Goal: Find contact information: Find contact information

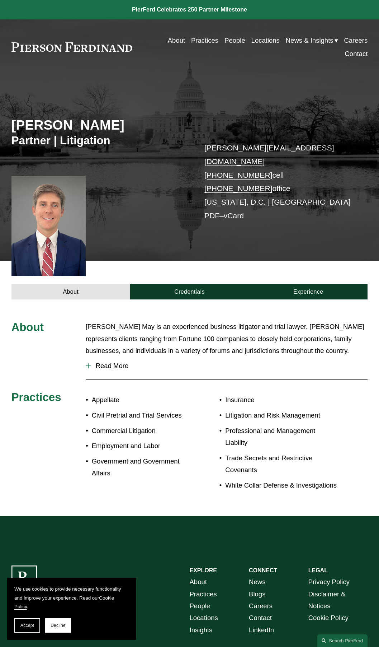
click at [238, 211] on link "vCard" at bounding box center [234, 215] width 20 height 8
click at [211, 211] on link "PDF" at bounding box center [212, 215] width 15 height 8
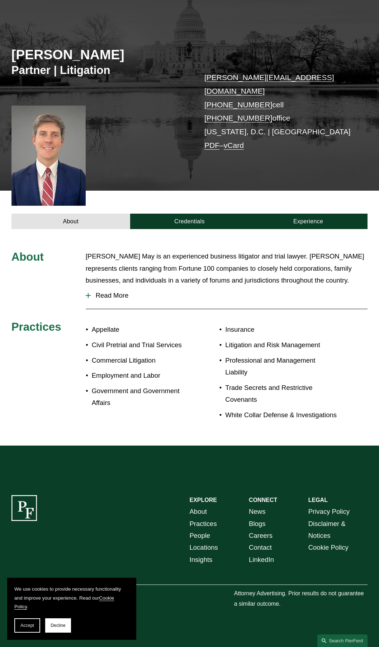
scroll to position [71, 0]
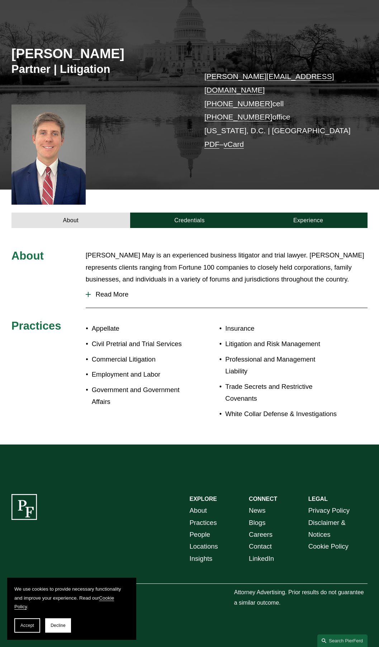
click at [202, 540] on link "Locations" at bounding box center [204, 546] width 28 height 12
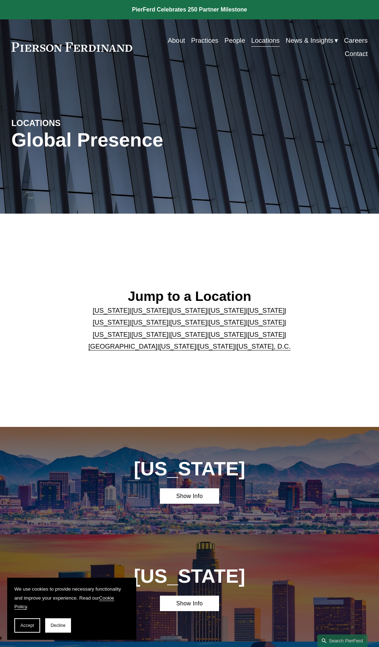
click at [247, 350] on link "[US_STATE], D.C." at bounding box center [264, 346] width 54 height 8
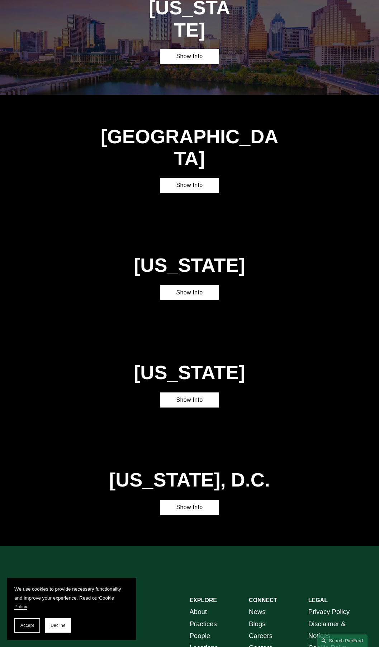
scroll to position [2061, 0]
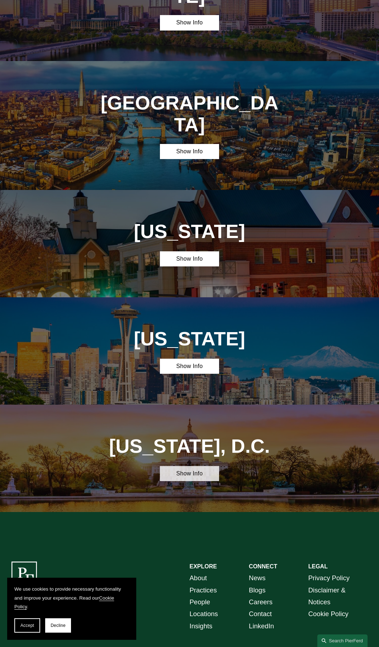
click at [190, 466] on link "Show Info" at bounding box center [190, 473] width 60 height 15
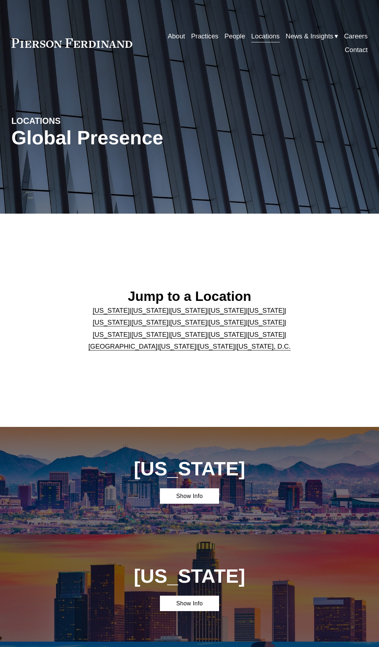
scroll to position [2061, 0]
